Goal: Find specific page/section: Find specific page/section

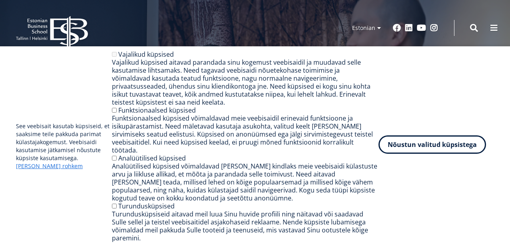
click at [420, 154] on button "Nõustun valitud küpsistega" at bounding box center [431, 144] width 107 height 18
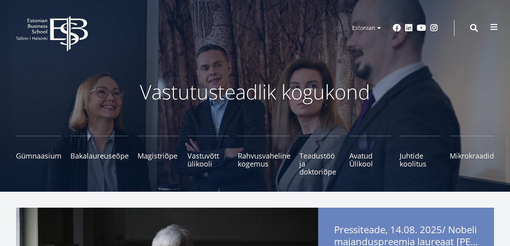
click at [491, 26] on span at bounding box center [494, 27] width 8 height 8
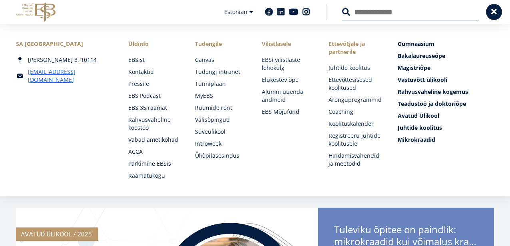
click at [360, 12] on input "Otsing" at bounding box center [410, 12] width 136 height 17
type input "*****"
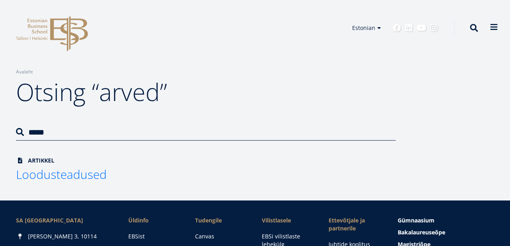
click at [497, 27] on span at bounding box center [494, 27] width 8 height 8
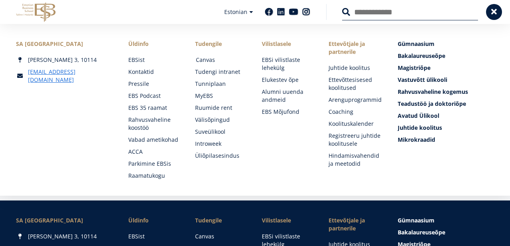
click at [209, 62] on link "Canvas" at bounding box center [221, 60] width 51 height 8
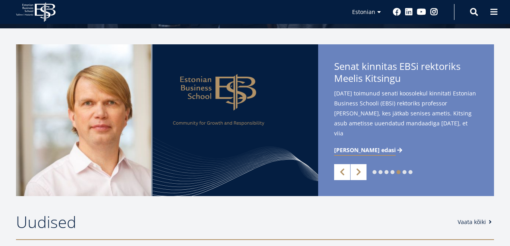
scroll to position [165, 0]
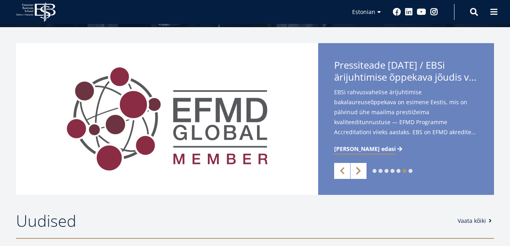
click at [356, 171] on link "Next" at bounding box center [358, 171] width 16 height 16
